Goal: Information Seeking & Learning: Learn about a topic

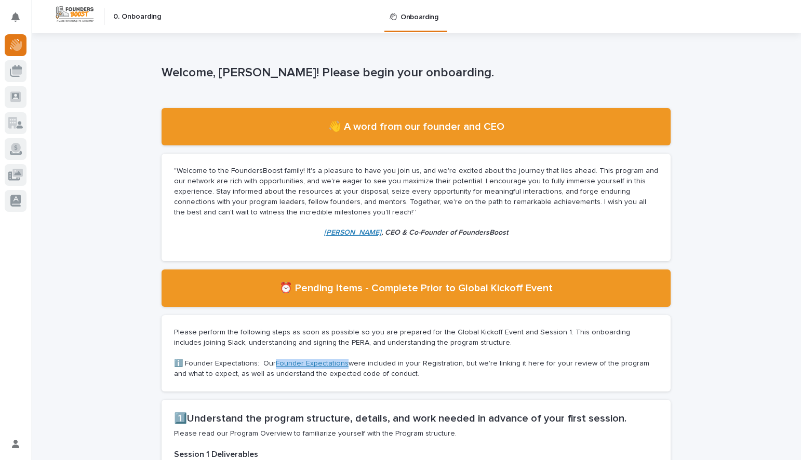
scroll to position [70, 0]
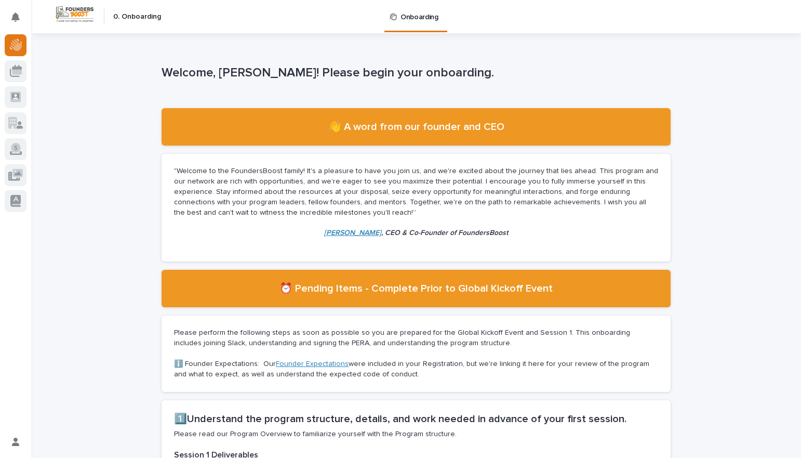
click at [295, 170] on p ""Welcome to the FoundersBoost family! It's a pleasure to have you join us, and …" at bounding box center [416, 191] width 484 height 51
click at [329, 175] on p ""Welcome to the FoundersBoost family! It's a pleasure to have you join us, and …" at bounding box center [416, 191] width 484 height 51
click at [331, 175] on p ""Welcome to the FoundersBoost family! It's a pleasure to have you join us, and …" at bounding box center [416, 191] width 484 height 51
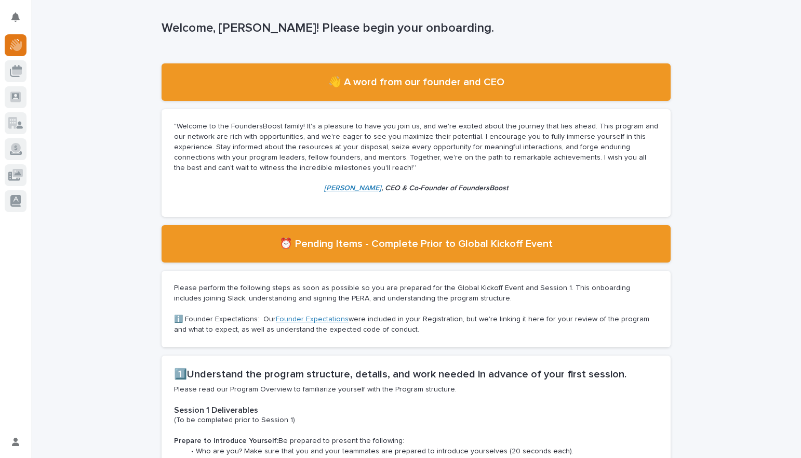
scroll to position [92, 0]
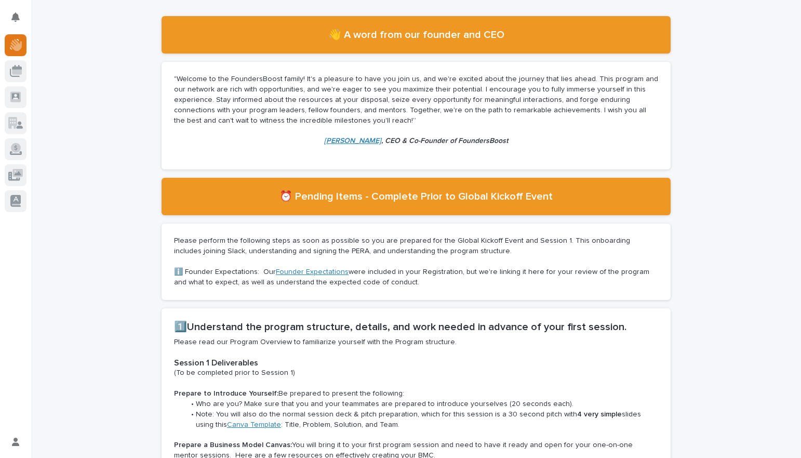
drag, startPoint x: 420, startPoint y: 189, endPoint x: 488, endPoint y: 190, distance: 68.1
click at [459, 189] on section "⏰ Pending Items - Complete Prior to Global Kickoff Event" at bounding box center [416, 196] width 509 height 37
click at [488, 190] on h2 "⏰ Pending Items - Complete Prior to Global Kickoff Event" at bounding box center [416, 196] width 273 height 12
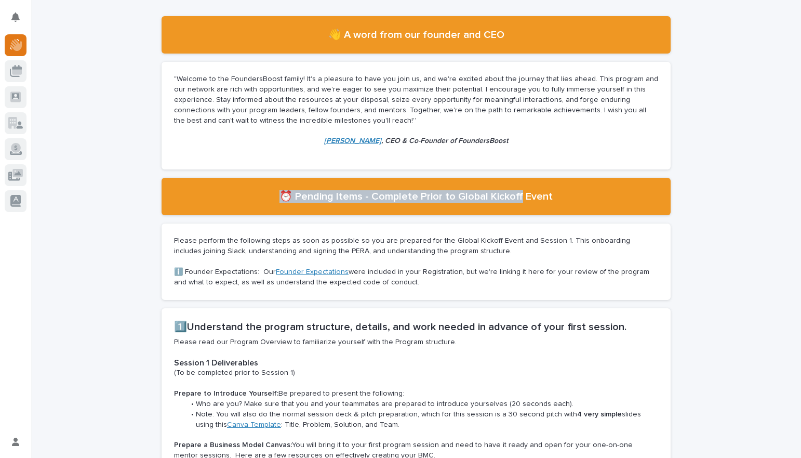
drag, startPoint x: 486, startPoint y: 191, endPoint x: 380, endPoint y: 189, distance: 105.5
click at [384, 189] on section "⏰ Pending Items - Complete Prior to Global Kickoff Event" at bounding box center [416, 196] width 509 height 37
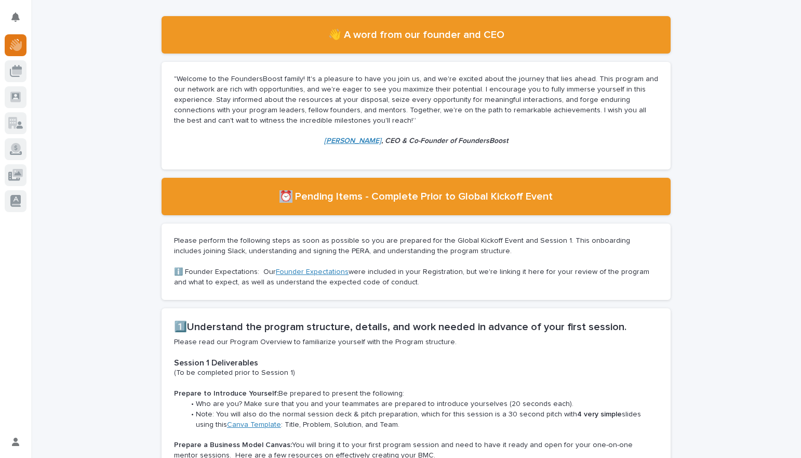
click at [377, 189] on section "⏰ Pending Items - Complete Prior to Global Kickoff Event" at bounding box center [416, 196] width 509 height 37
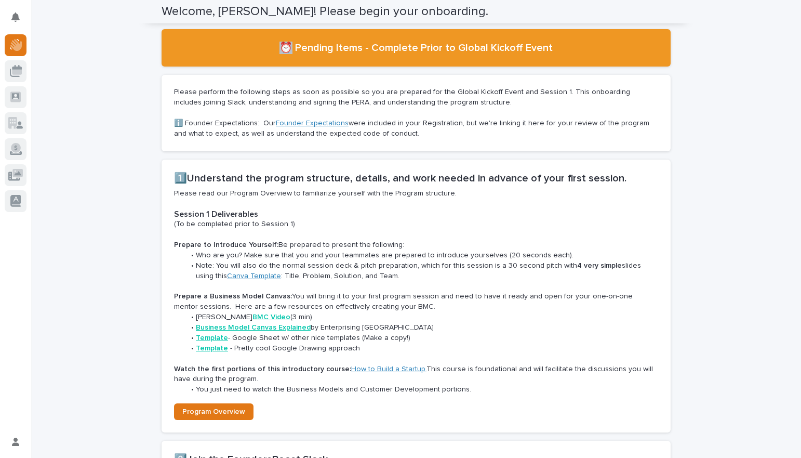
scroll to position [284, 0]
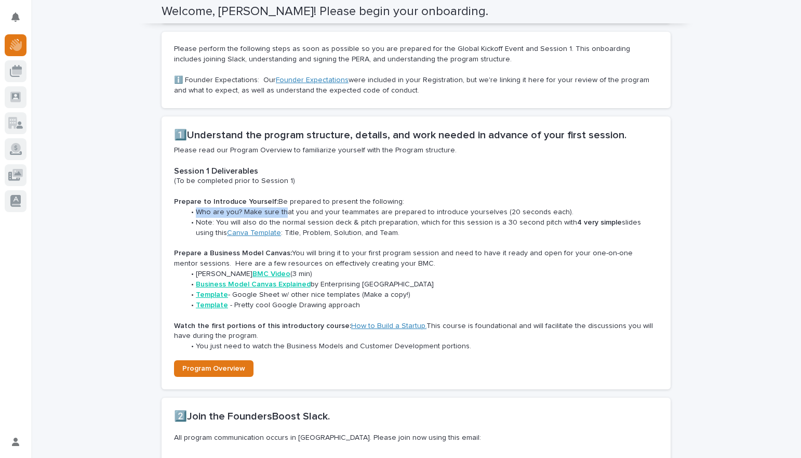
drag, startPoint x: 279, startPoint y: 208, endPoint x: 313, endPoint y: 212, distance: 34.6
click at [291, 209] on li "Who are you? Make sure that you and your teammates are prepared to introduce yo…" at bounding box center [421, 212] width 473 height 10
click at [313, 212] on li "Who are you? Make sure that you and your teammates are prepared to introduce yo…" at bounding box center [421, 212] width 473 height 10
click at [330, 208] on li "Who are you? Make sure that you and your teammates are prepared to introduce yo…" at bounding box center [421, 212] width 473 height 10
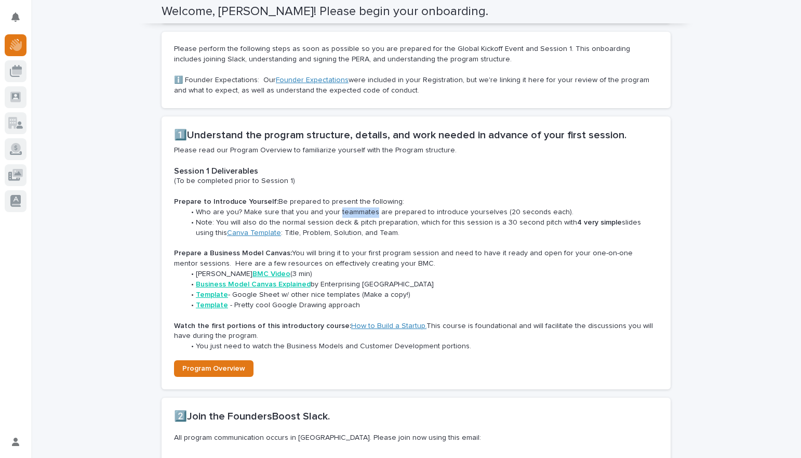
click at [330, 208] on li "Who are you? Make sure that you and your teammates are prepared to introduce yo…" at bounding box center [421, 212] width 473 height 10
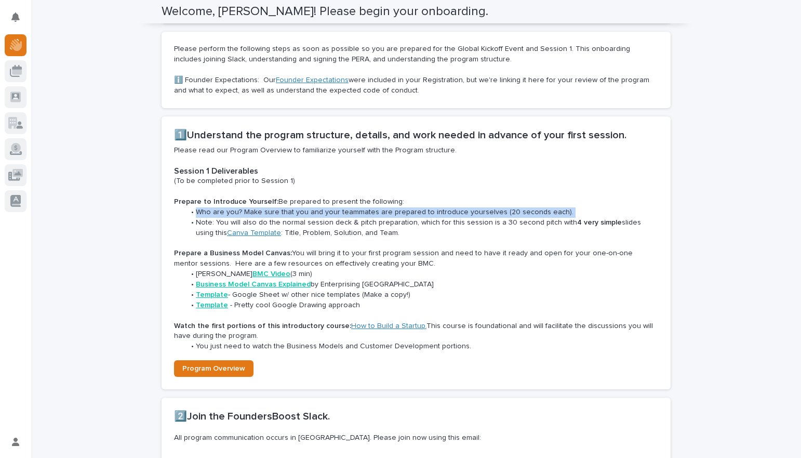
click at [330, 208] on li "Who are you? Make sure that you and your teammates are prepared to introduce yo…" at bounding box center [421, 212] width 473 height 10
click at [356, 207] on li "Who are you? Make sure that you and your teammates are prepared to introduce yo…" at bounding box center [421, 212] width 473 height 10
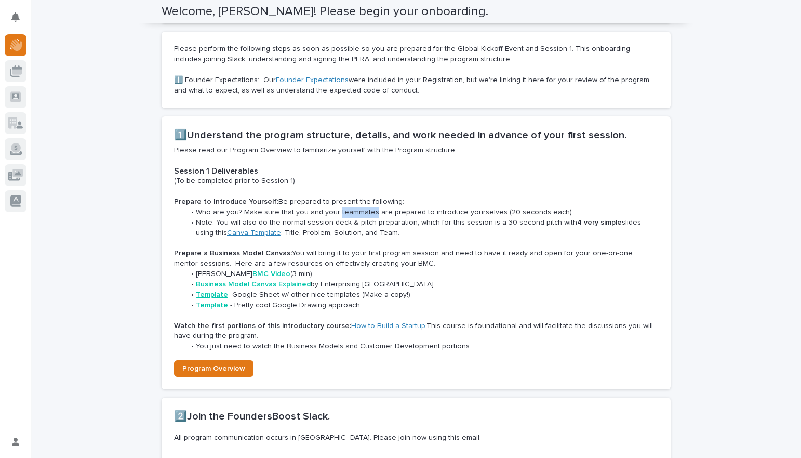
click at [356, 207] on li "Who are you? Make sure that you and your teammates are prepared to introduce yo…" at bounding box center [421, 212] width 473 height 10
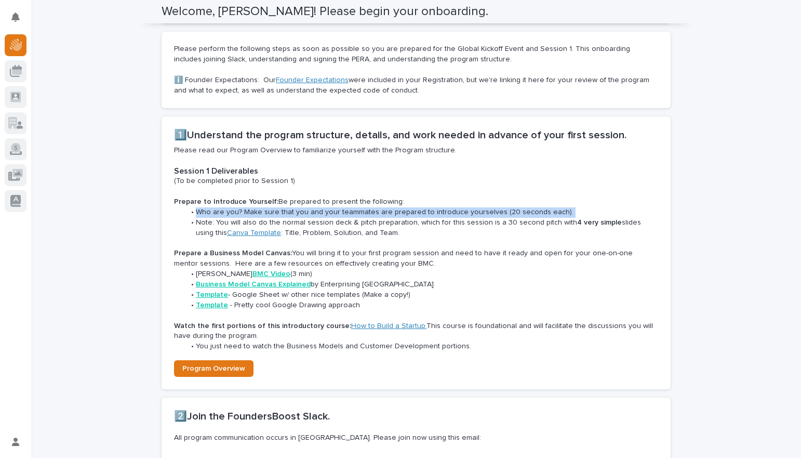
drag, startPoint x: 356, startPoint y: 207, endPoint x: 324, endPoint y: 200, distance: 32.5
click at [356, 207] on li "Who are you? Make sure that you and your teammates are prepared to introduce yo…" at bounding box center [421, 212] width 473 height 10
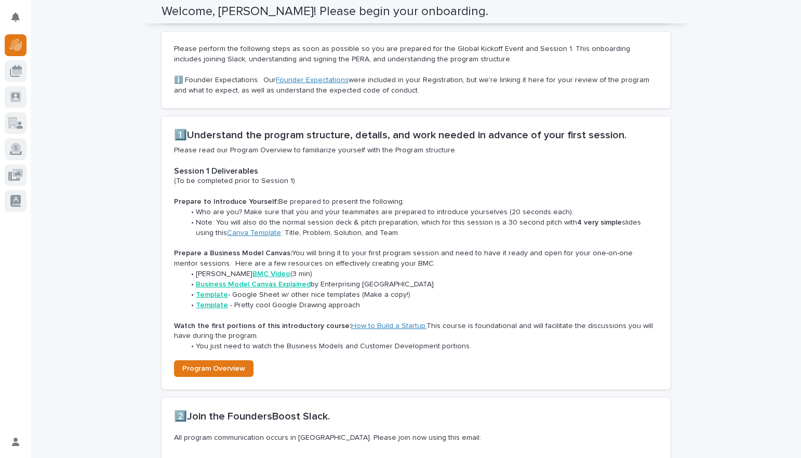
click at [275, 131] on h2 "1️⃣Understand the program structure, details, and work needed in advance of you…" at bounding box center [416, 135] width 484 height 12
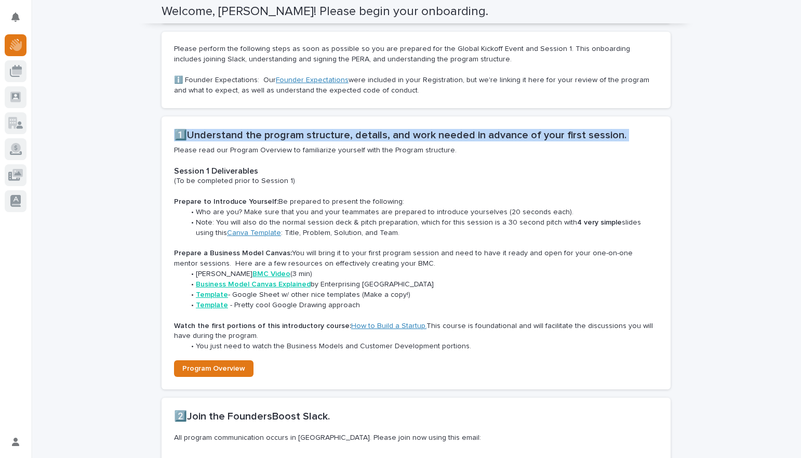
click at [275, 131] on h2 "1️⃣Understand the program structure, details, and work needed in advance of you…" at bounding box center [416, 135] width 484 height 12
click at [315, 131] on h2 "1️⃣Understand the program structure, details, and work needed in advance of you…" at bounding box center [416, 135] width 484 height 12
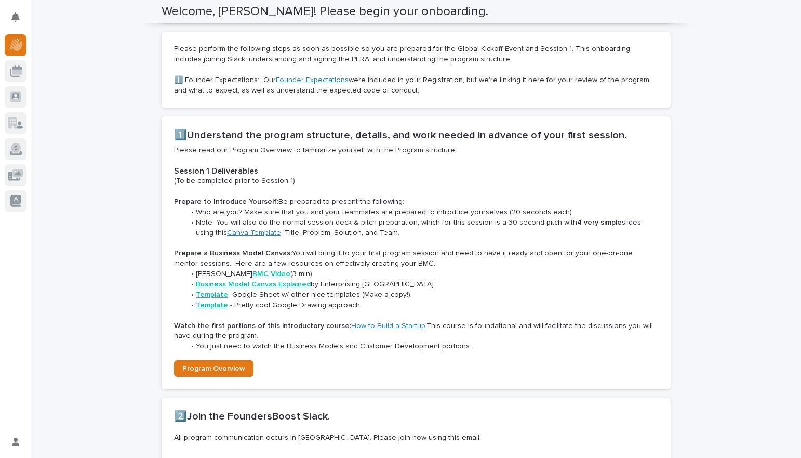
click at [295, 155] on p "Please read our Program Overview to familiarize yourself with the Program struc…" at bounding box center [416, 151] width 484 height 10
click at [296, 153] on p "Please read our Program Overview to familiarize yourself with the Program struc…" at bounding box center [416, 151] width 484 height 10
click at [249, 177] on p "(To be completed prior to Session 1)" at bounding box center [416, 181] width 484 height 10
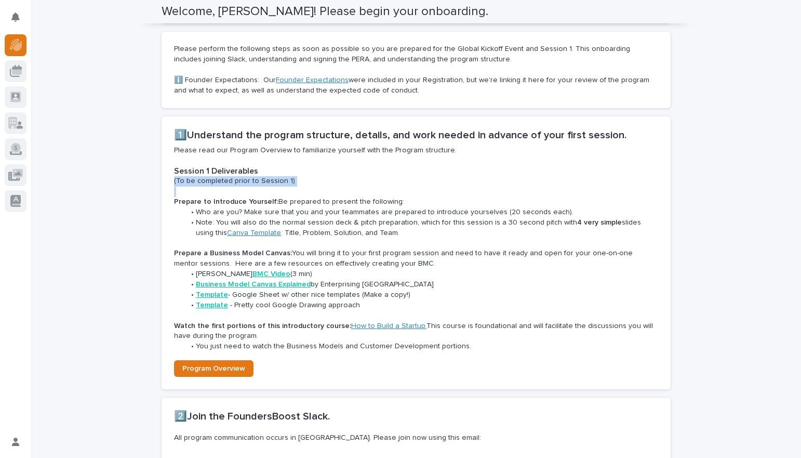
click at [249, 177] on p "(To be completed prior to Session 1)" at bounding box center [416, 181] width 484 height 10
click at [259, 177] on p "(To be completed prior to Session 1)" at bounding box center [416, 181] width 484 height 10
click at [252, 199] on strong "Prepare to Introduce Yourself:" at bounding box center [226, 201] width 104 height 7
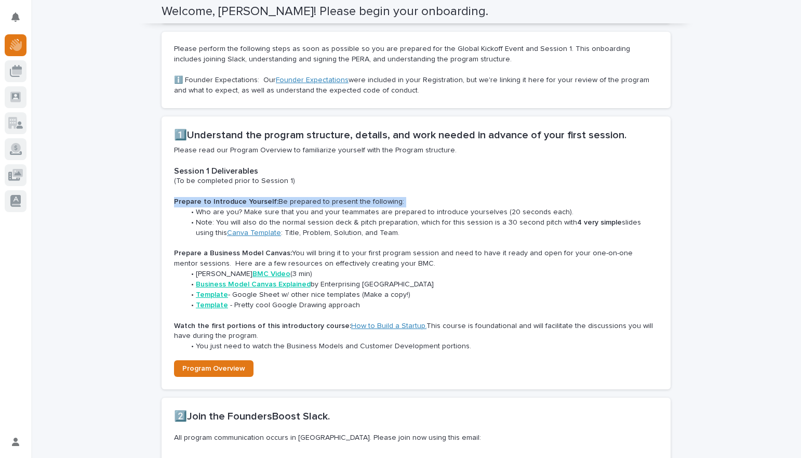
drag, startPoint x: 252, startPoint y: 199, endPoint x: 296, endPoint y: 201, distance: 44.7
click at [252, 199] on strong "Prepare to Introduce Yourself:" at bounding box center [226, 201] width 104 height 7
click at [298, 201] on p "Prepare to Introduce Yourself: Be prepared to present the following:" at bounding box center [416, 202] width 484 height 10
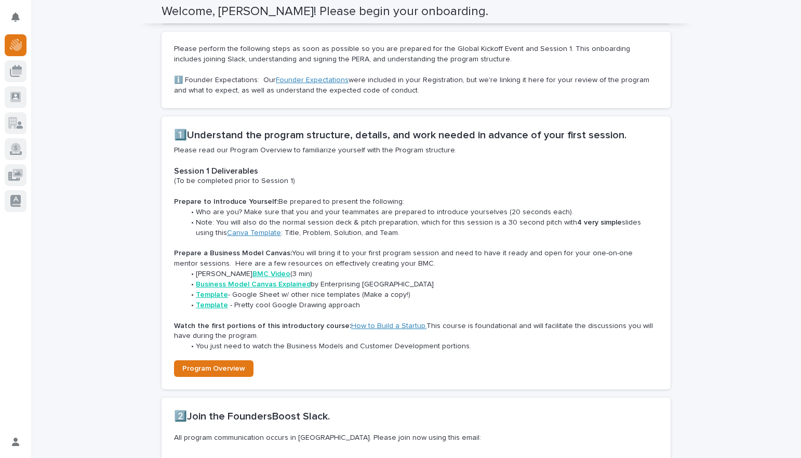
click at [299, 212] on li "Who are you? Make sure that you and your teammates are prepared to introduce yo…" at bounding box center [421, 212] width 473 height 10
click at [311, 211] on li "Who are you? Make sure that you and your teammates are prepared to introduce yo…" at bounding box center [421, 212] width 473 height 10
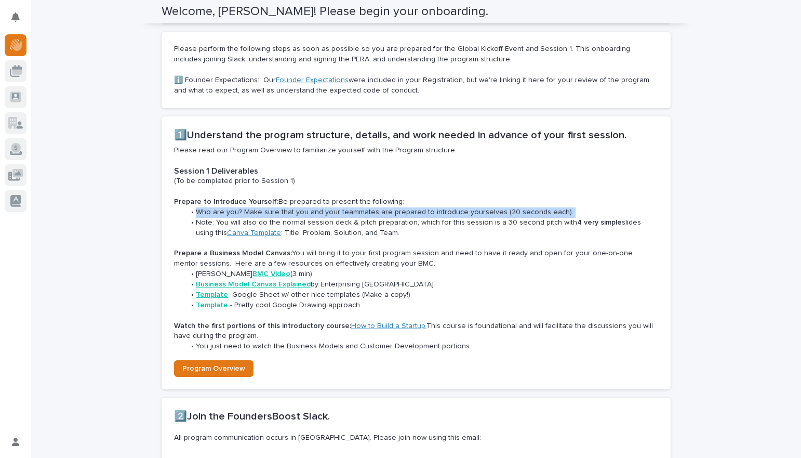
click at [311, 211] on li "Who are you? Make sure that you and your teammates are prepared to introduce yo…" at bounding box center [421, 212] width 473 height 10
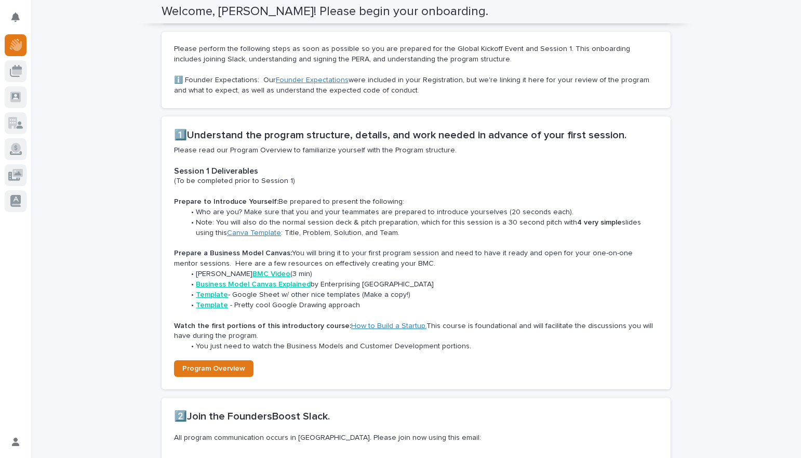
click at [322, 208] on li "Who are you? Make sure that you and your teammates are prepared to introduce yo…" at bounding box center [421, 212] width 473 height 10
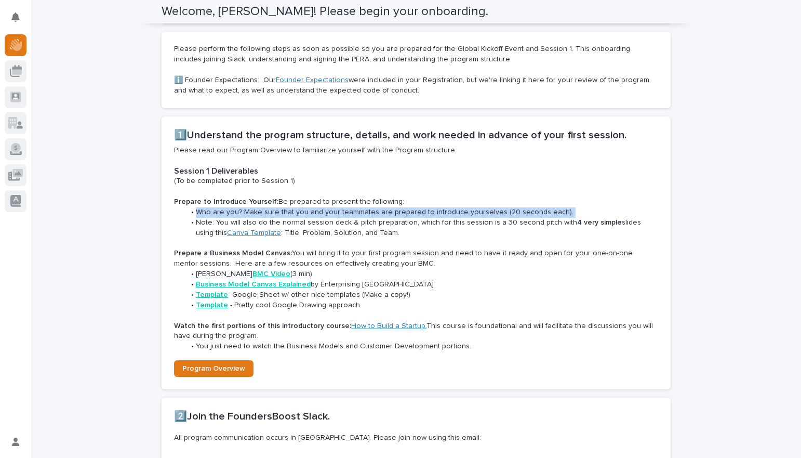
click at [322, 208] on li "Who are you? Make sure that you and your teammates are prepared to introduce yo…" at bounding box center [421, 212] width 473 height 10
click at [325, 207] on li "Who are you? Make sure that you and your teammates are prepared to introduce yo…" at bounding box center [421, 212] width 473 height 10
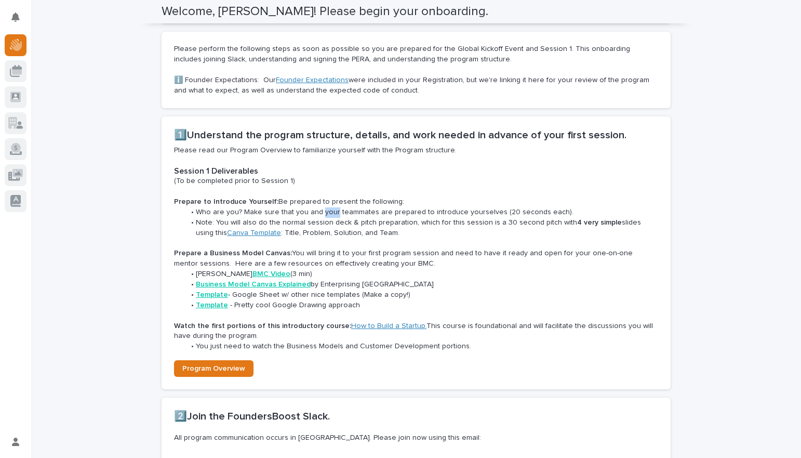
click at [325, 207] on li "Who are you? Make sure that you and your teammates are prepared to introduce yo…" at bounding box center [421, 212] width 473 height 10
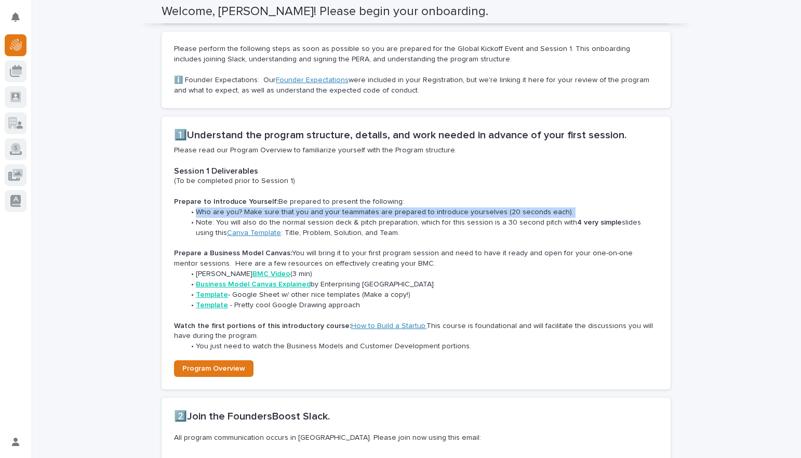
click at [325, 207] on li "Who are you? Make sure that you and your teammates are prepared to introduce yo…" at bounding box center [421, 212] width 473 height 10
click at [353, 204] on p "Prepare to Introduce Yourself: Be prepared to present the following:" at bounding box center [416, 202] width 484 height 10
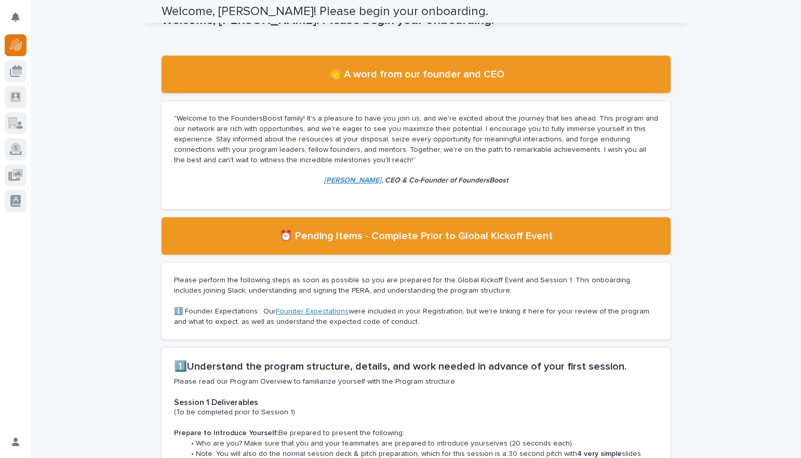
scroll to position [0, 0]
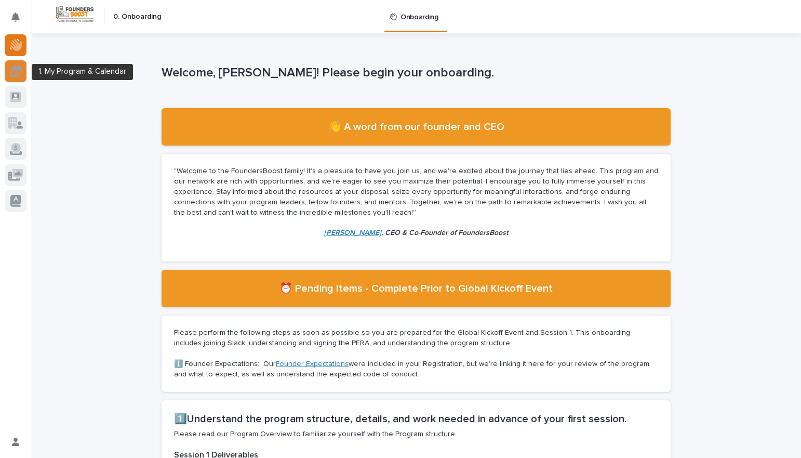
click at [11, 75] on icon at bounding box center [16, 71] width 12 height 12
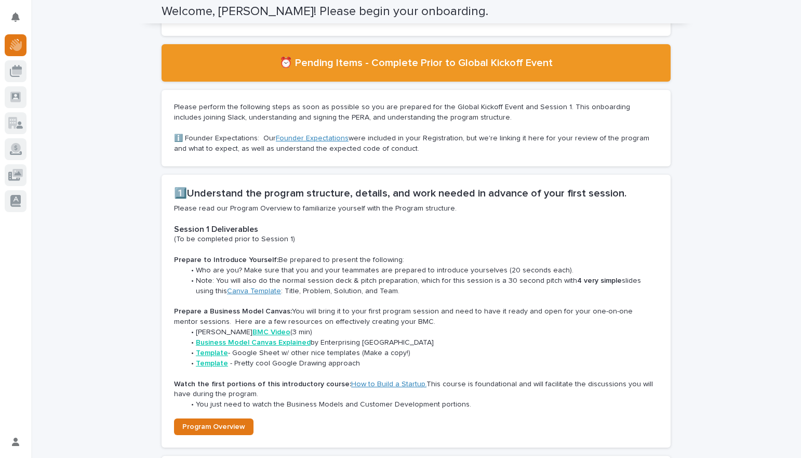
scroll to position [232, 0]
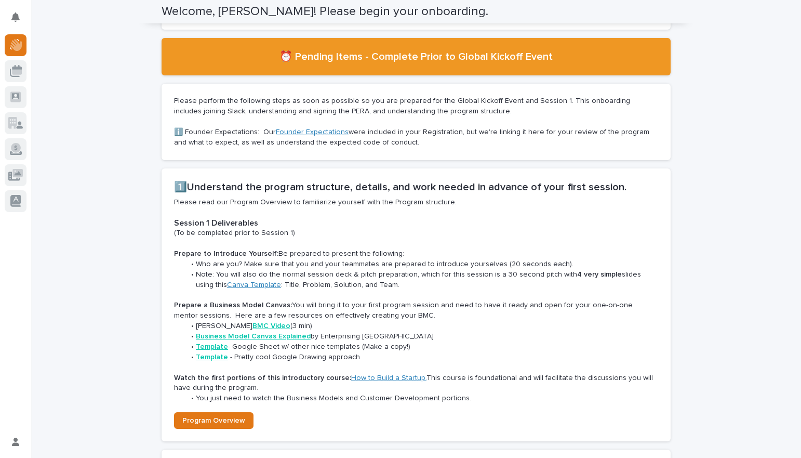
click at [421, 131] on p "ℹ️ Founder Expectations: Our Founder Expectations were included in your Registr…" at bounding box center [416, 137] width 484 height 21
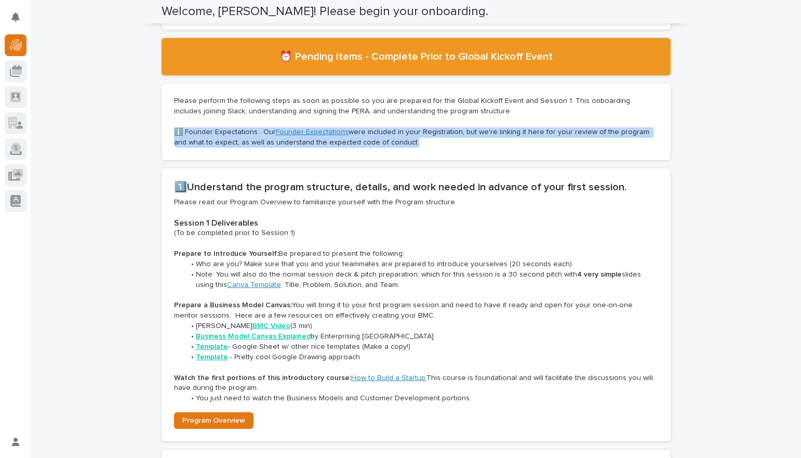
click at [421, 131] on p "ℹ️ Founder Expectations: Our Founder Expectations were included in your Registr…" at bounding box center [416, 137] width 484 height 21
click at [442, 131] on p "ℹ️ Founder Expectations: Our Founder Expectations were included in your Registr…" at bounding box center [416, 137] width 484 height 21
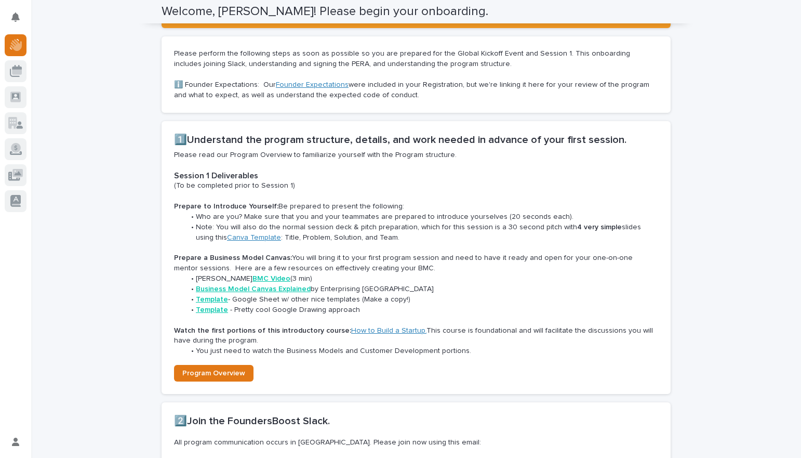
scroll to position [285, 0]
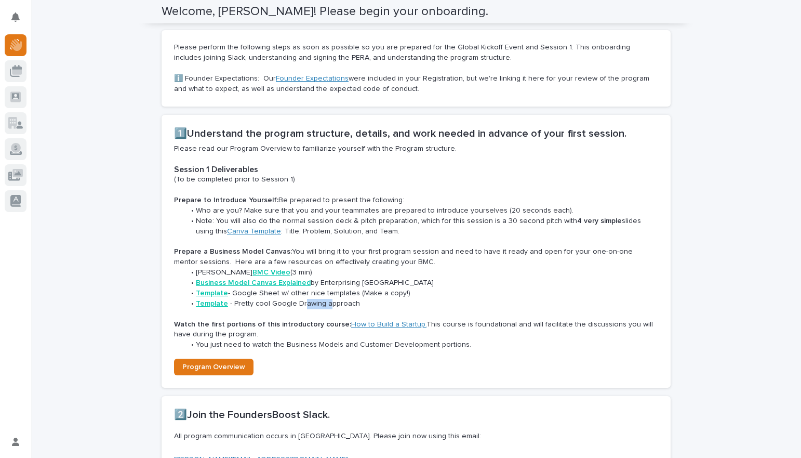
click at [332, 301] on li "Template - Pretty cool Google Drawing approach" at bounding box center [421, 304] width 473 height 10
click at [242, 251] on strong "Prepare a Business Model Canvas:" at bounding box center [233, 251] width 118 height 7
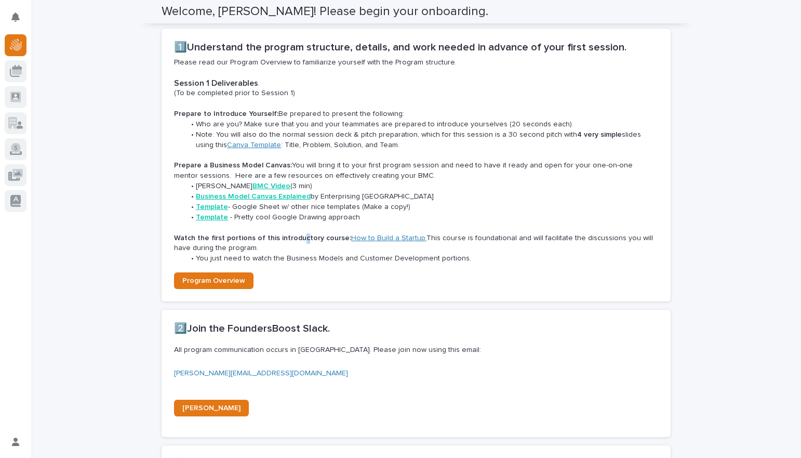
drag, startPoint x: 277, startPoint y: 240, endPoint x: 260, endPoint y: 238, distance: 16.8
click at [268, 240] on strong "Watch the first portions of this introductory course:" at bounding box center [262, 237] width 177 height 7
click at [260, 238] on strong "Watch the first portions of this introductory course:" at bounding box center [262, 237] width 177 height 7
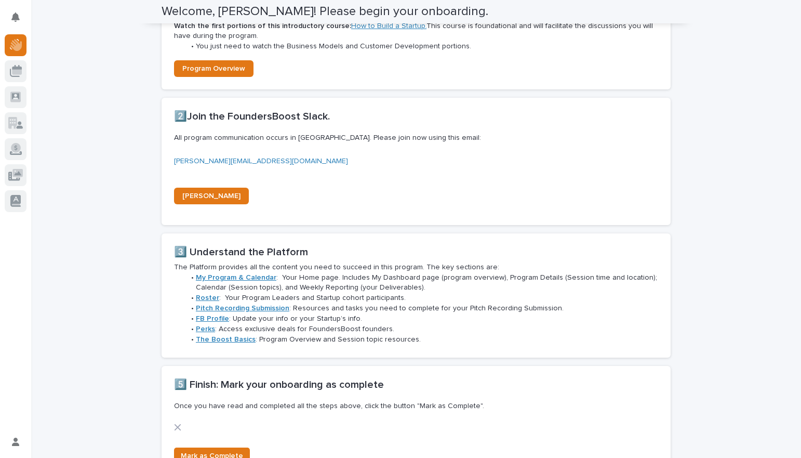
scroll to position [590, 0]
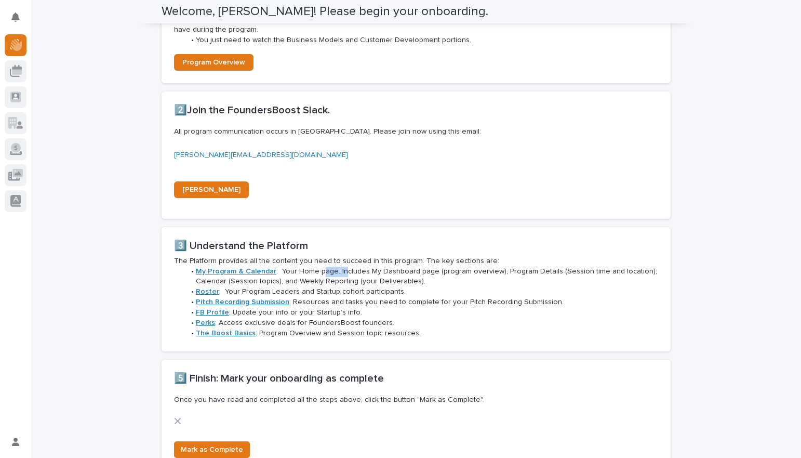
drag, startPoint x: 339, startPoint y: 271, endPoint x: 418, endPoint y: 275, distance: 79.1
click at [373, 272] on li "My Program & Calendar : Your Home page. Includes My Dashboard page (program ove…" at bounding box center [421, 277] width 473 height 21
click at [418, 275] on li "My Program & Calendar : Your Home page. Includes My Dashboard page (program ove…" at bounding box center [421, 277] width 473 height 21
click at [444, 269] on li "My Program & Calendar : Your Home page. Includes My Dashboard page (program ove…" at bounding box center [421, 277] width 473 height 21
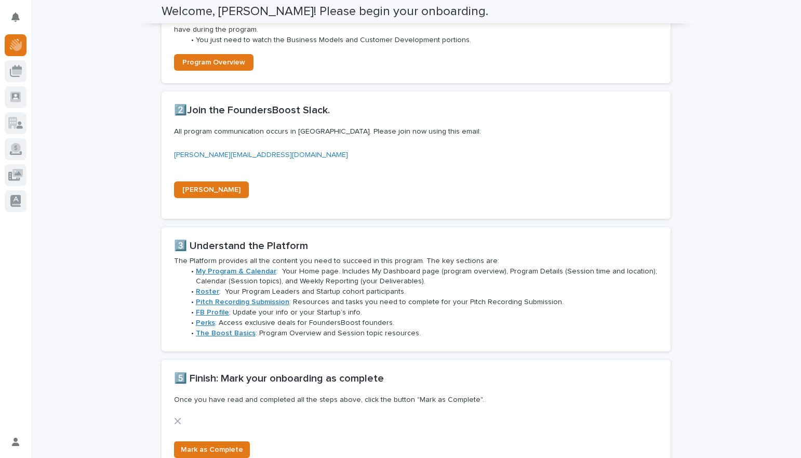
click at [441, 269] on li "My Program & Calendar : Your Home page. Includes My Dashboard page (program ove…" at bounding box center [421, 277] width 473 height 21
click at [361, 265] on p "The Platform provides all the content you need to succeed in this program. The …" at bounding box center [416, 261] width 484 height 10
click at [386, 263] on p "The Platform provides all the content you need to succeed in this program. The …" at bounding box center [416, 261] width 484 height 10
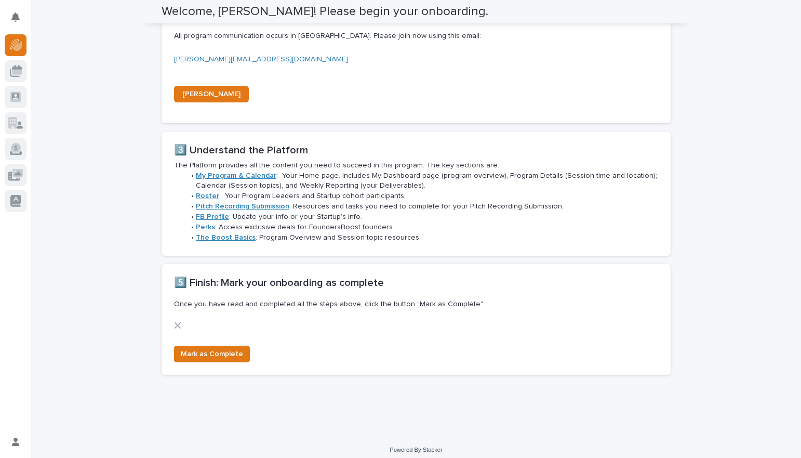
scroll to position [692, 0]
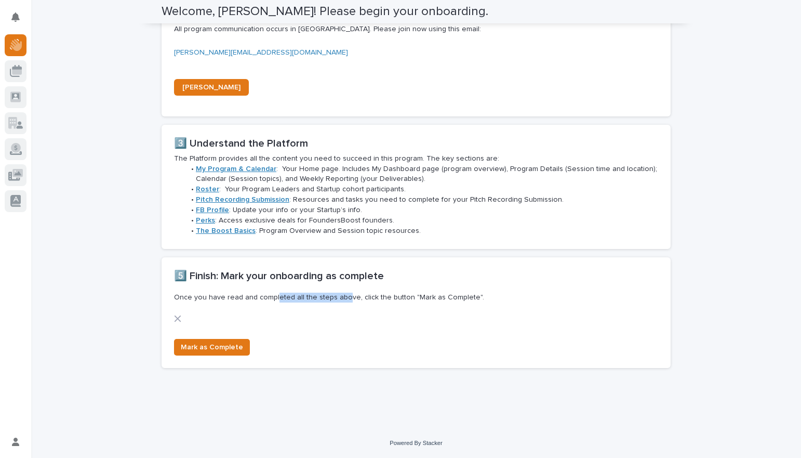
drag, startPoint x: 337, startPoint y: 296, endPoint x: 351, endPoint y: 297, distance: 14.0
click at [346, 297] on p "Once you have read and completed all the steps above, click the button "Mark as…" at bounding box center [414, 298] width 480 height 10
drag, startPoint x: 366, startPoint y: 296, endPoint x: 404, endPoint y: 296, distance: 37.4
click at [382, 296] on p "Once you have read and completed all the steps above, click the button "Mark as…" at bounding box center [414, 298] width 480 height 10
click at [416, 296] on p "Once you have read and completed all the steps above, click the button "Mark as…" at bounding box center [414, 298] width 480 height 10
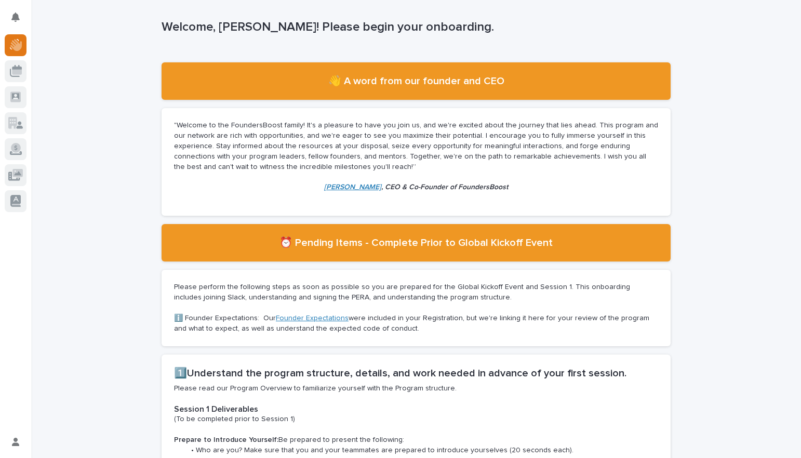
scroll to position [65, 0]
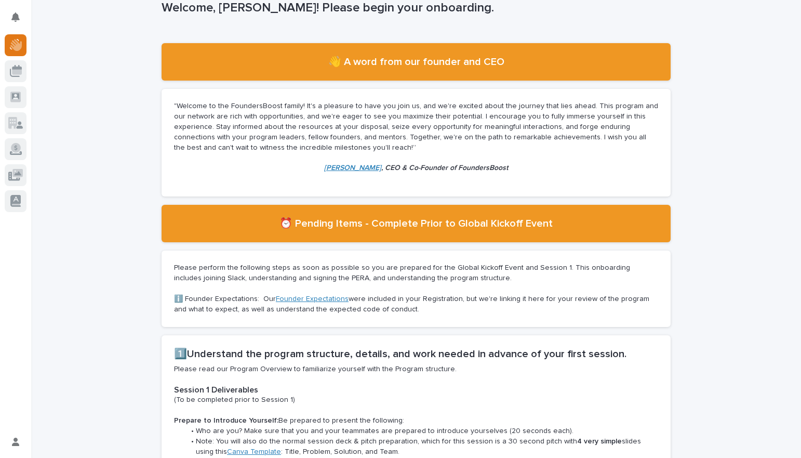
click at [344, 269] on p "Please perform the following steps as soon as possible so you are prepared for …" at bounding box center [416, 273] width 484 height 21
click at [394, 269] on p "Please perform the following steps as soon as possible so you are prepared for …" at bounding box center [416, 273] width 484 height 21
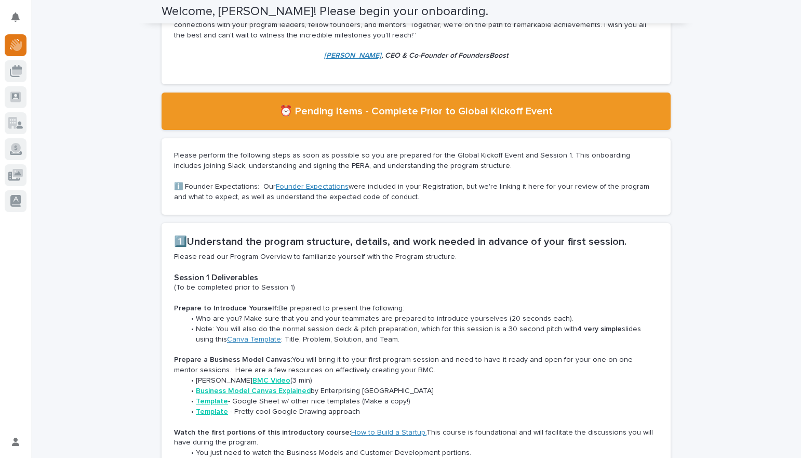
scroll to position [227, 0]
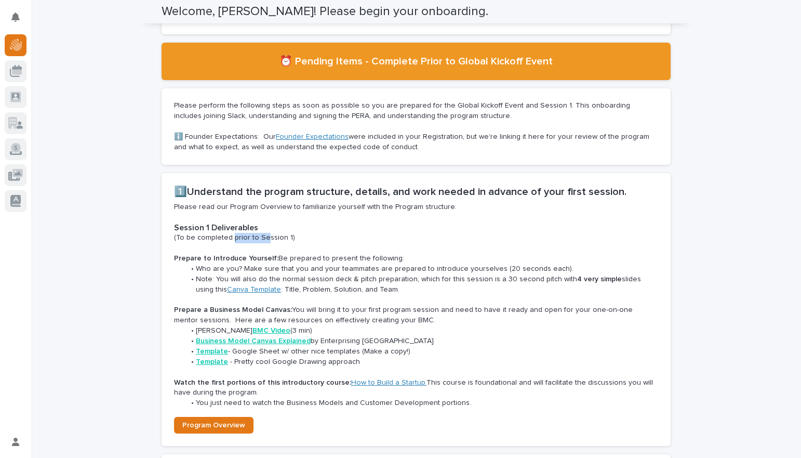
click at [275, 237] on p "(To be completed prior to Session 1)" at bounding box center [416, 238] width 484 height 10
click at [249, 242] on p "(To be completed prior to Session 1)" at bounding box center [416, 238] width 484 height 10
click at [264, 240] on p "(To be completed prior to Session 1)" at bounding box center [416, 238] width 484 height 10
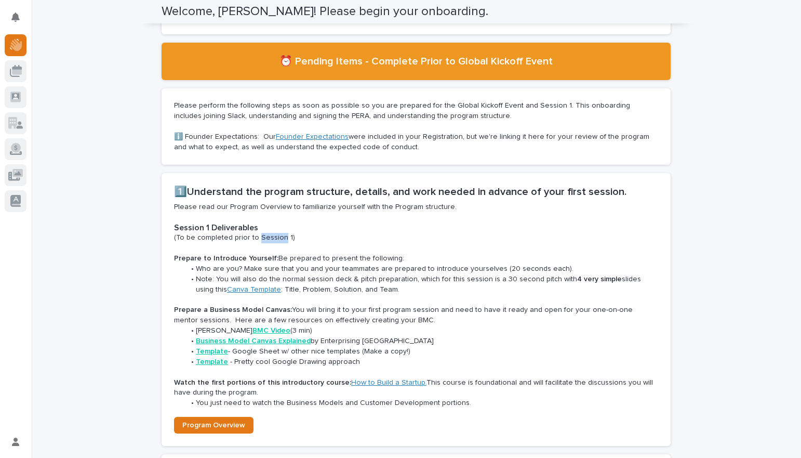
click at [264, 240] on p "(To be completed prior to Session 1)" at bounding box center [416, 238] width 484 height 10
click at [252, 259] on strong "Prepare to Introduce Yourself:" at bounding box center [226, 258] width 104 height 7
drag, startPoint x: 253, startPoint y: 236, endPoint x: 267, endPoint y: 240, distance: 14.5
click at [260, 238] on p "(To be completed prior to Session 1)" at bounding box center [416, 238] width 484 height 10
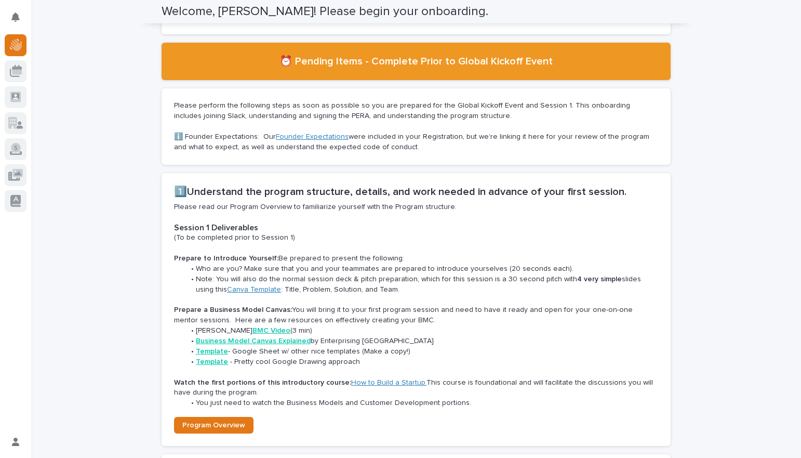
click at [267, 240] on p "(To be completed prior to Session 1)" at bounding box center [416, 238] width 484 height 10
click at [241, 239] on p "(To be completed prior to Session 1)" at bounding box center [416, 238] width 484 height 10
click at [249, 237] on p "(To be completed prior to Session 1)" at bounding box center [416, 238] width 484 height 10
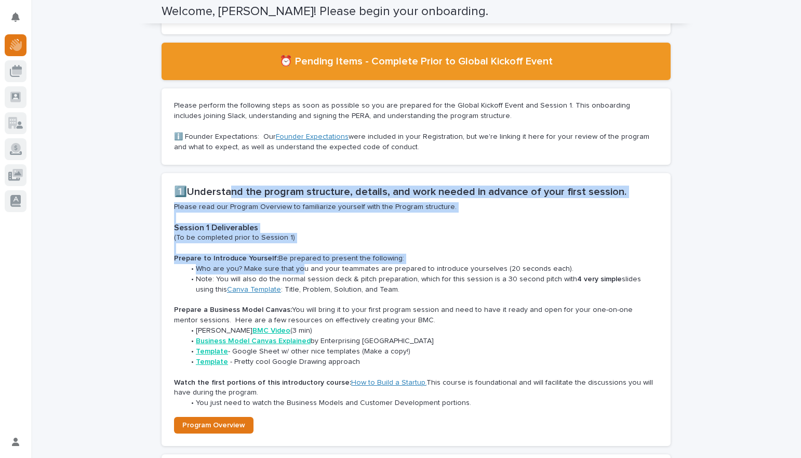
drag, startPoint x: 222, startPoint y: 197, endPoint x: 294, endPoint y: 271, distance: 103.3
click at [294, 271] on section "1️⃣Understand the program structure, details, and work needed in advance of you…" at bounding box center [416, 309] width 509 height 273
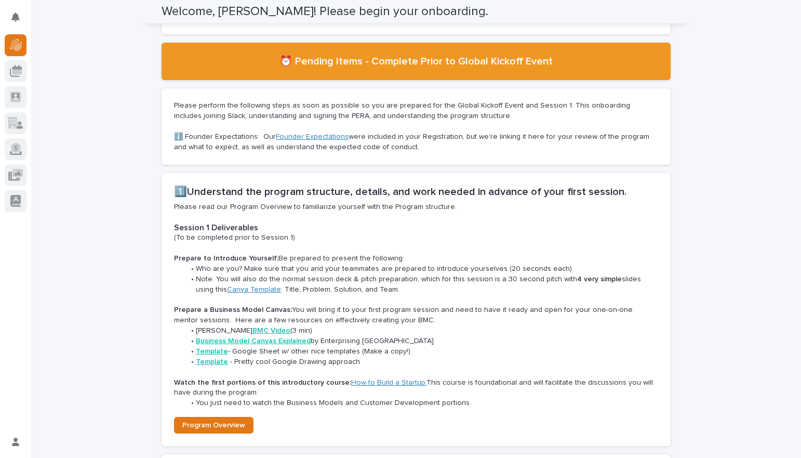
click at [284, 275] on li "Note: You will also do the normal session deck & pitch preparation, which for t…" at bounding box center [421, 284] width 473 height 21
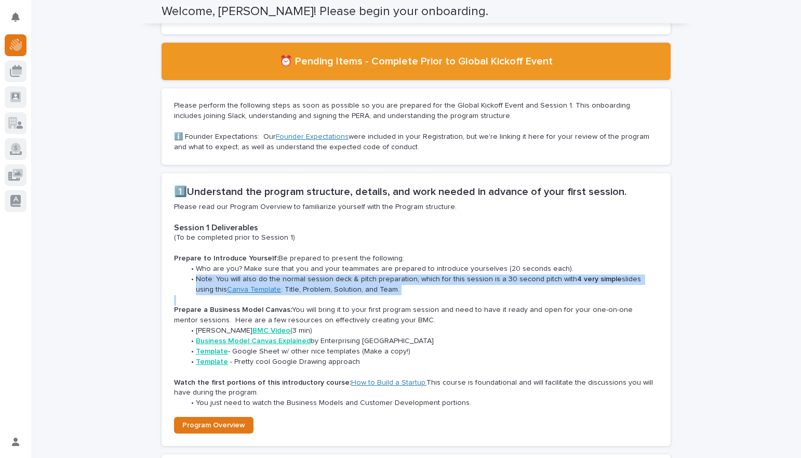
click at [284, 275] on li "Note: You will also do the normal session deck & pitch preparation, which for t…" at bounding box center [421, 284] width 473 height 21
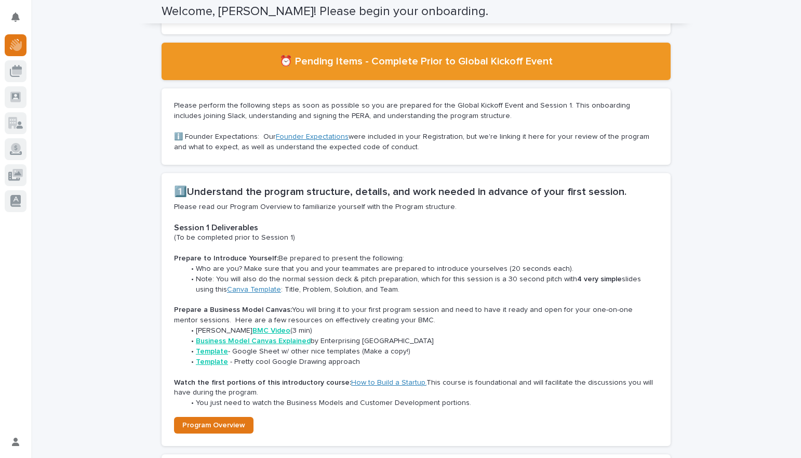
click at [299, 276] on li "Note: You will also do the normal session deck & pitch preparation, which for t…" at bounding box center [421, 284] width 473 height 21
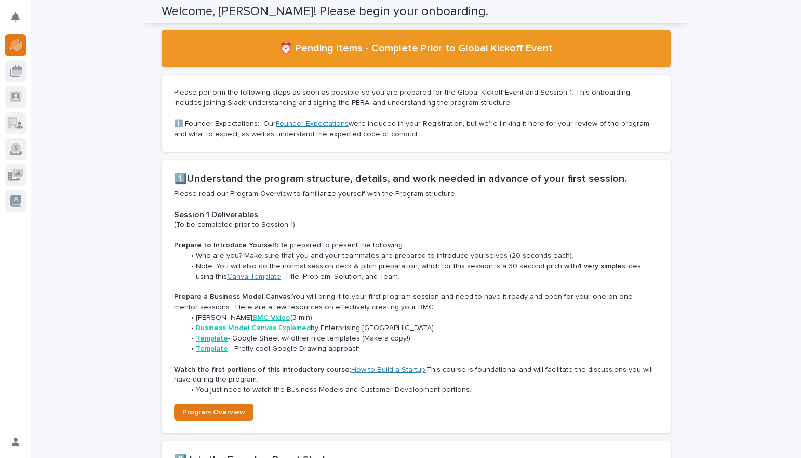
scroll to position [246, 0]
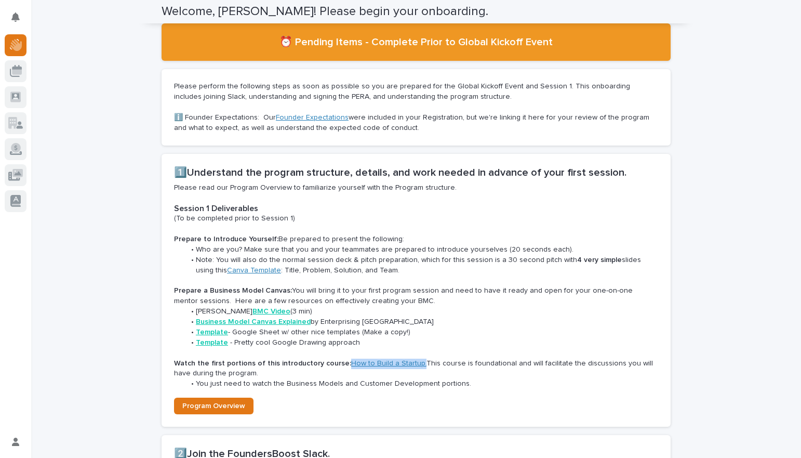
click at [291, 311] on strong "BMC Video" at bounding box center [272, 311] width 38 height 7
